Goal: Task Accomplishment & Management: Complete application form

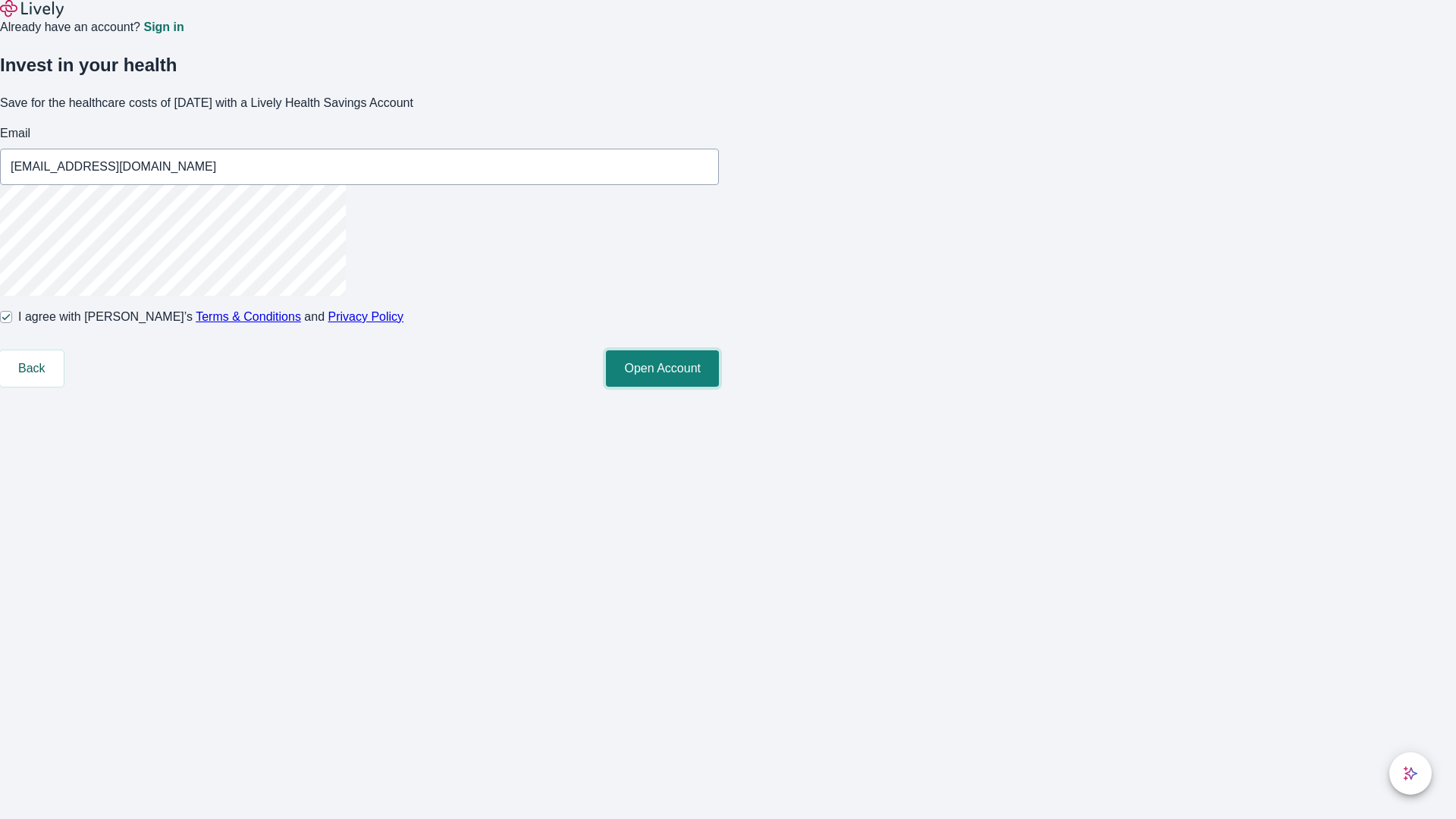
click at [719, 387] on button "Open Account" at bounding box center [662, 368] width 113 height 36
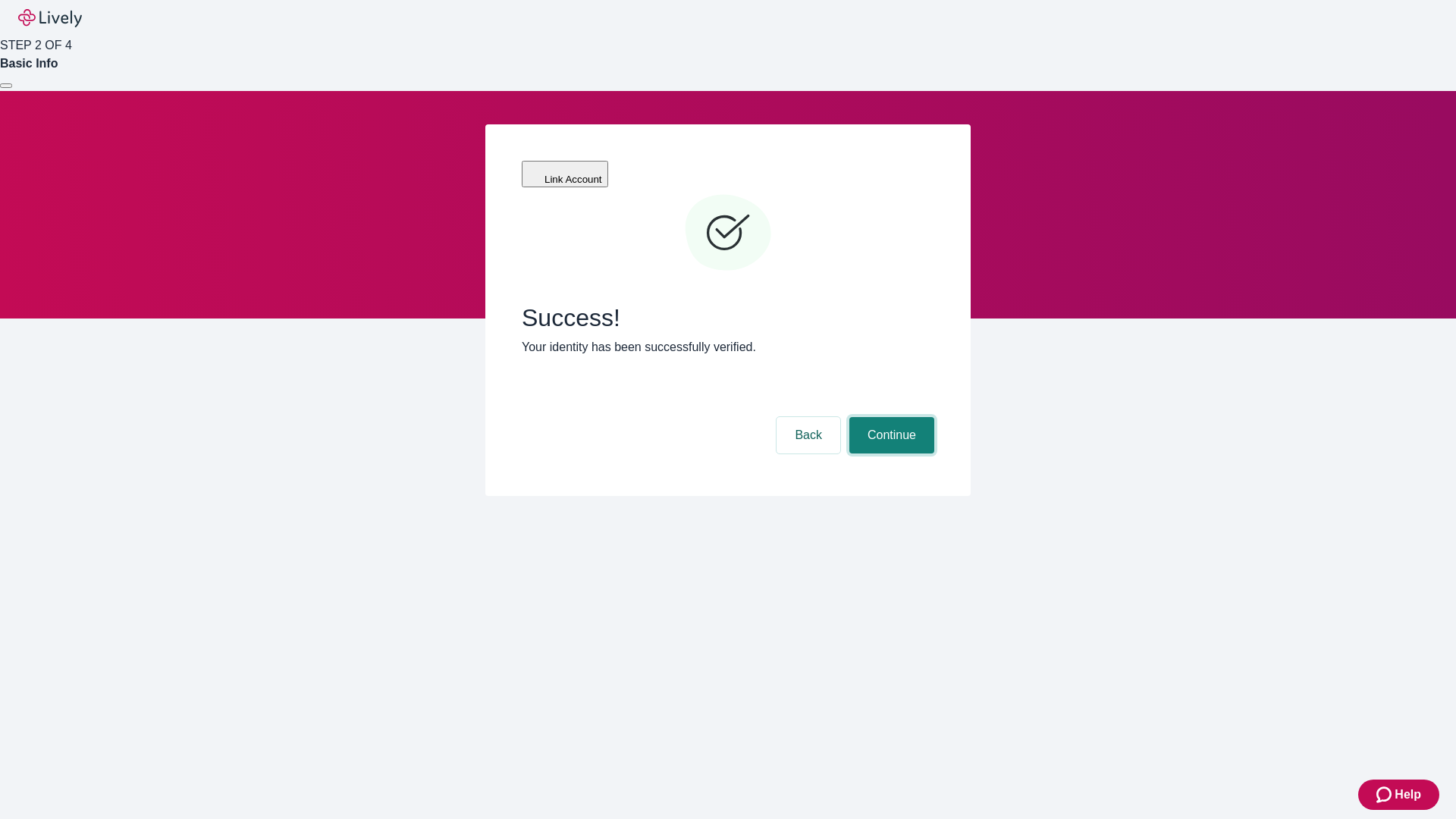
click at [890, 417] on button "Continue" at bounding box center [892, 435] width 85 height 36
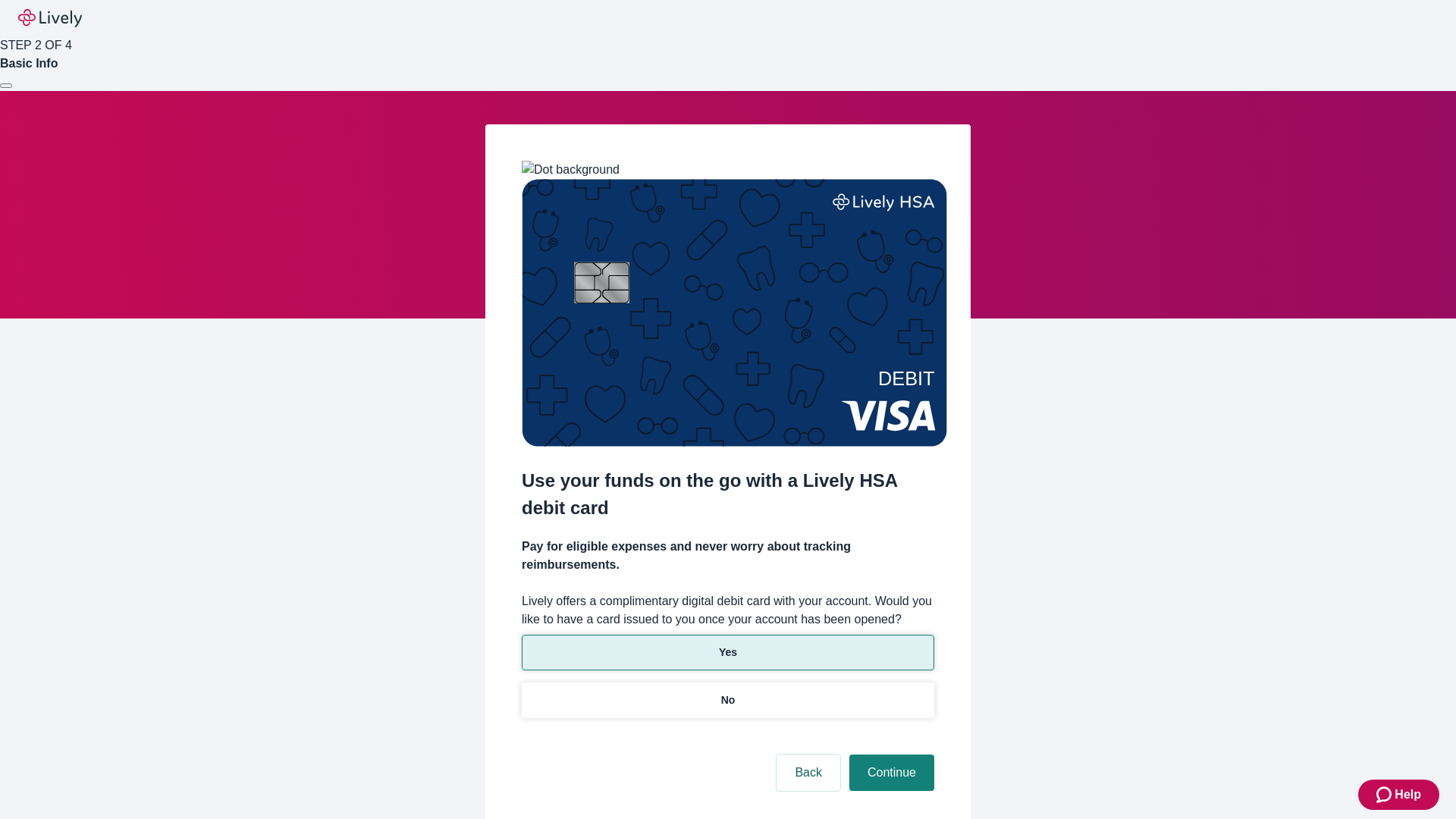
click at [727, 645] on p "Yes" at bounding box center [728, 653] width 18 height 16
click at [890, 755] on button "Continue" at bounding box center [892, 773] width 85 height 36
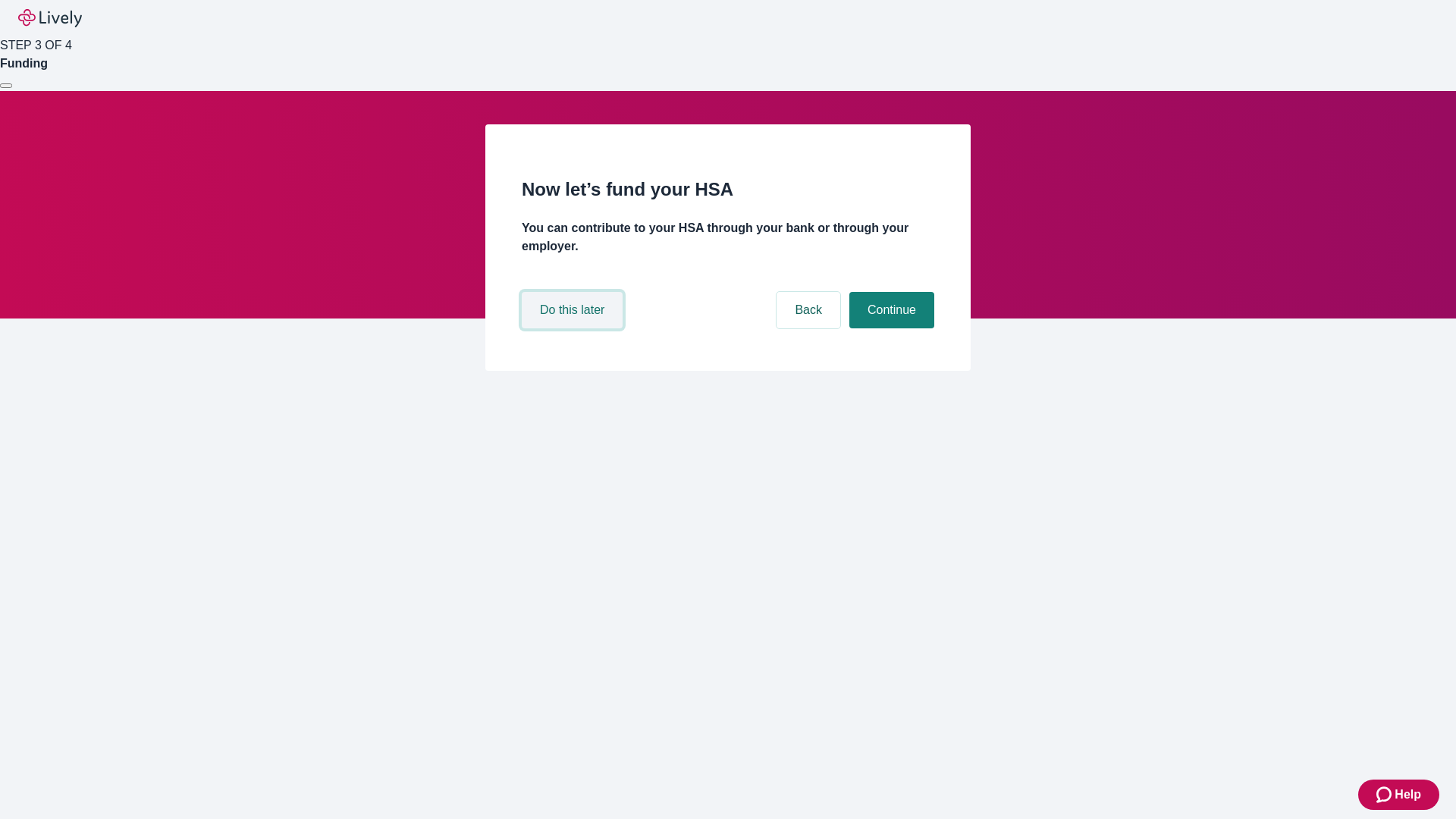
click at [574, 328] on button "Do this later" at bounding box center [571, 310] width 100 height 36
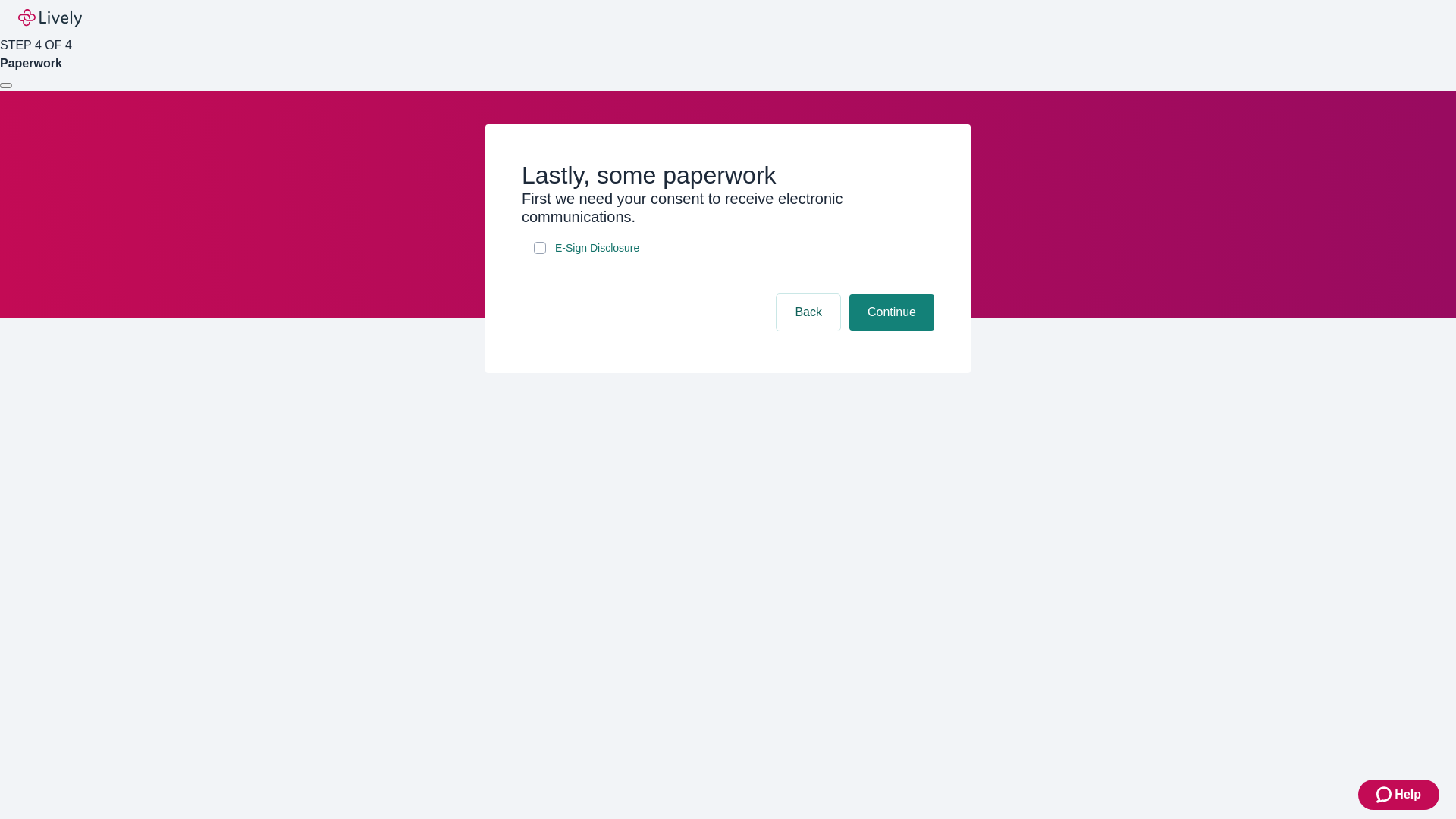
click at [540, 255] on input "E-Sign Disclosure" at bounding box center [540, 248] width 12 height 12
checkbox input "true"
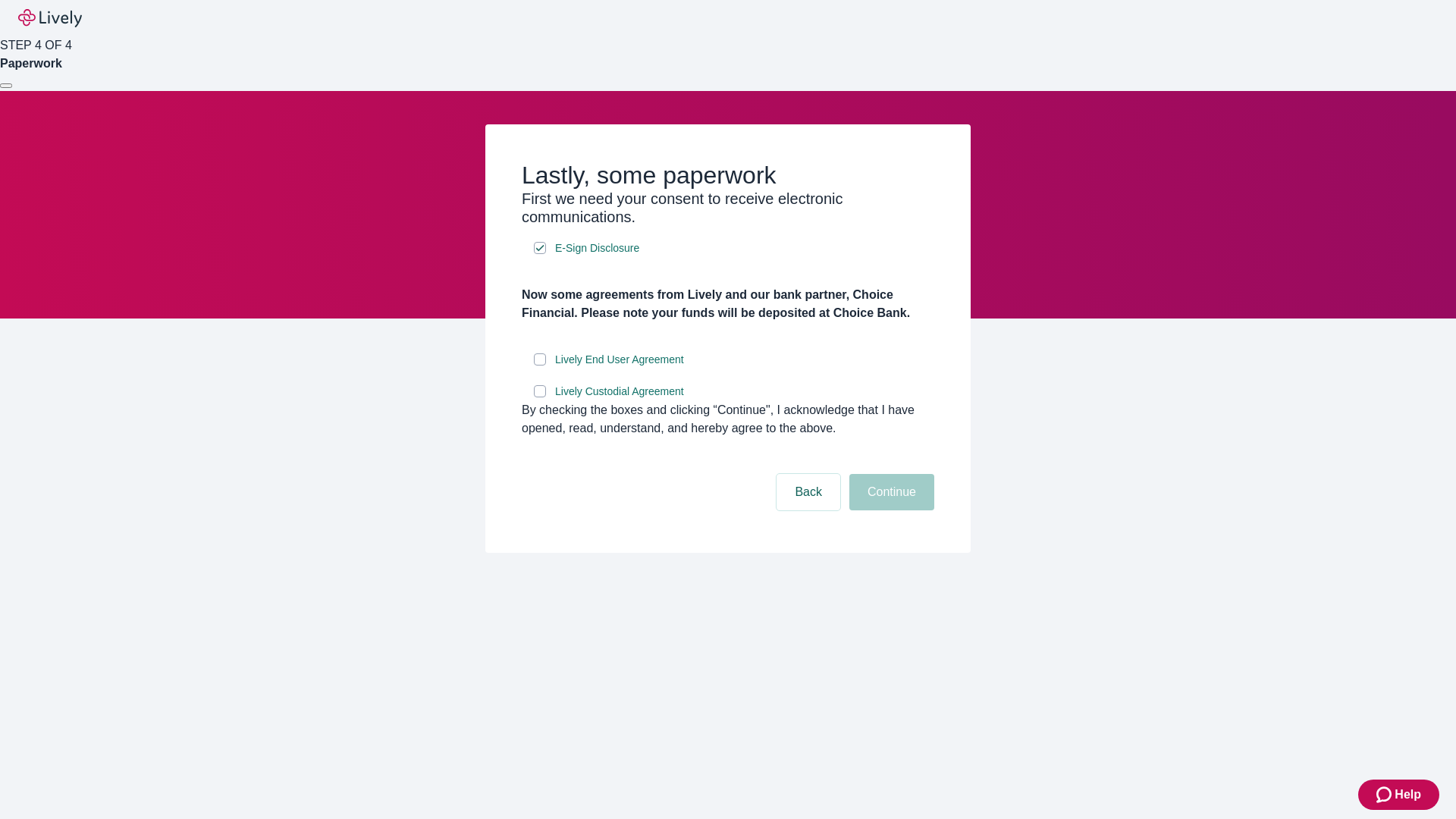
click at [540, 365] on input "Lively End User Agreement" at bounding box center [540, 359] width 12 height 12
checkbox input "true"
click at [540, 397] on input "Lively Custodial Agreement" at bounding box center [540, 391] width 12 height 12
checkbox input "true"
click at [890, 511] on button "Continue" at bounding box center [892, 493] width 85 height 36
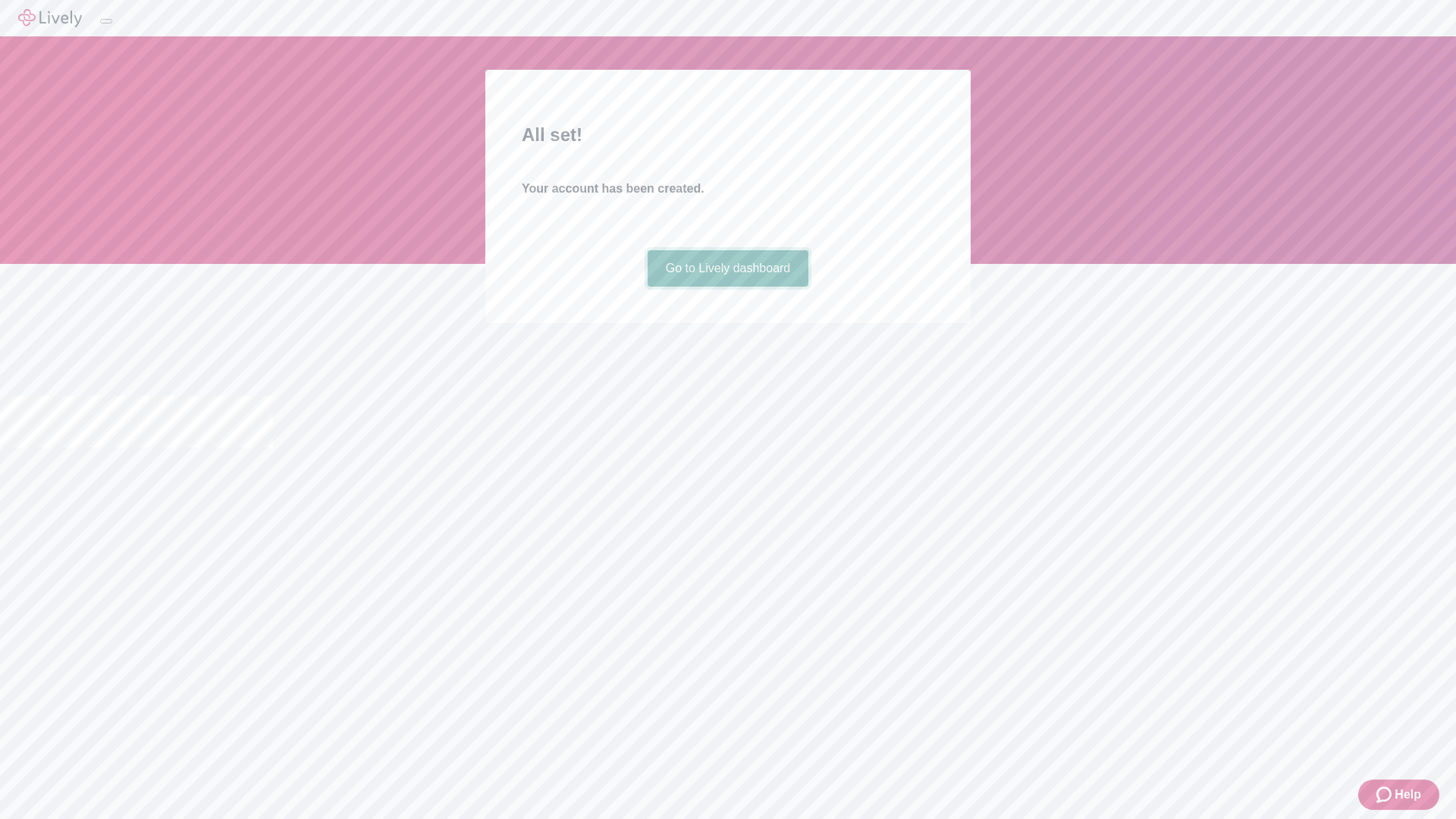
click at [727, 287] on link "Go to Lively dashboard" at bounding box center [728, 269] width 162 height 36
